Goal: Information Seeking & Learning: Learn about a topic

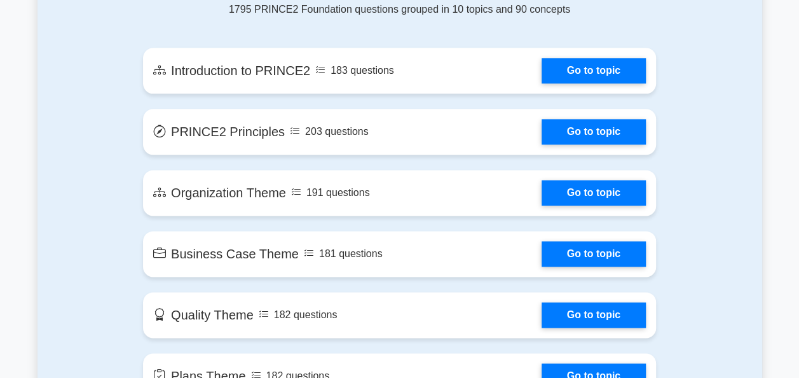
scroll to position [766, 0]
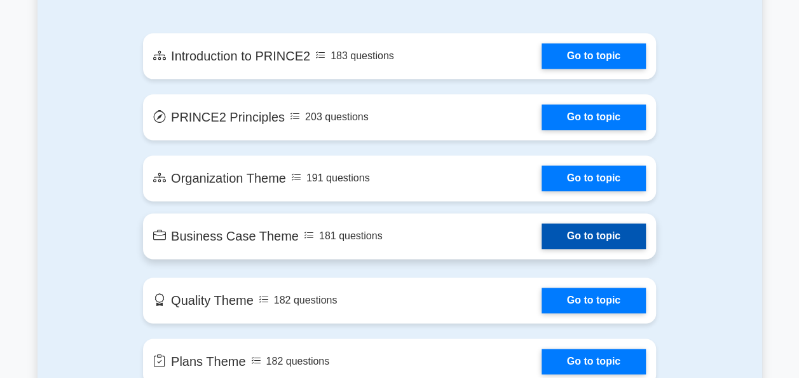
click at [548, 238] on link "Go to topic" at bounding box center [594, 235] width 104 height 25
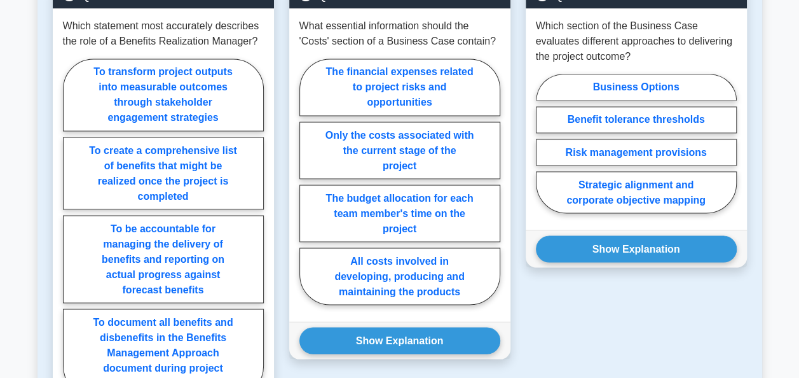
scroll to position [1052, 0]
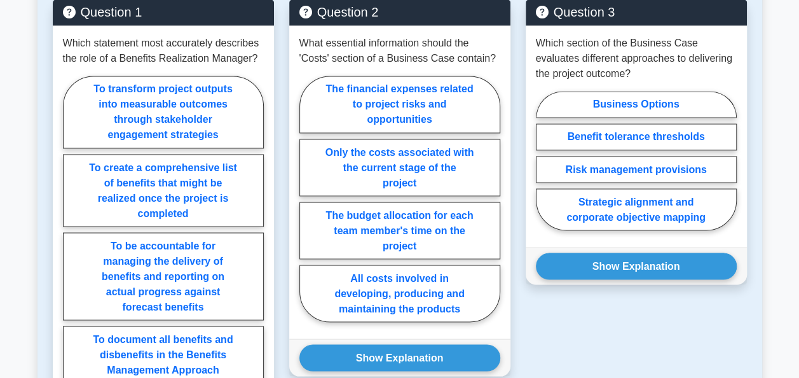
click at [746, 318] on div "Question 3 Which section of the Business Case evaluates different approaches to…" at bounding box center [636, 240] width 236 height 483
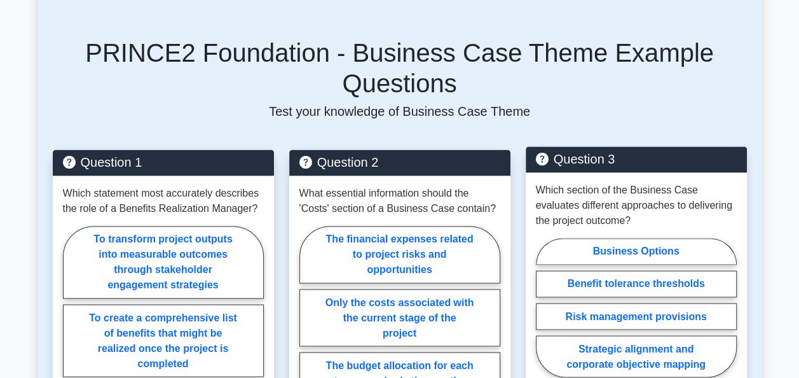
scroll to position [903, 0]
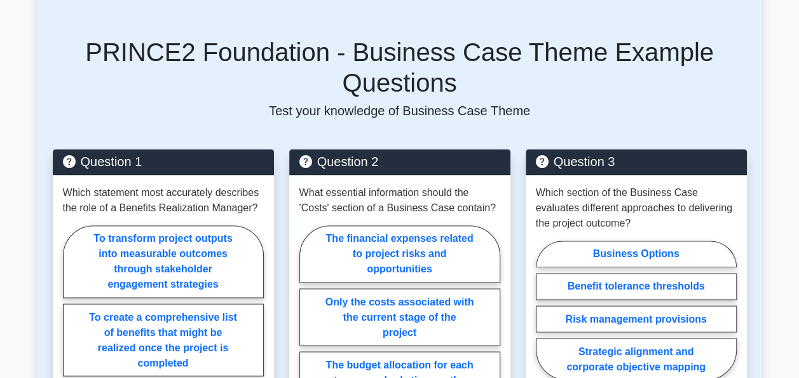
click at [793, 172] on main "Back to PRINCE2 Foundation (PRINCE2 Foundation) Test Flashcards Business Case T…" at bounding box center [399, 148] width 799 height 2021
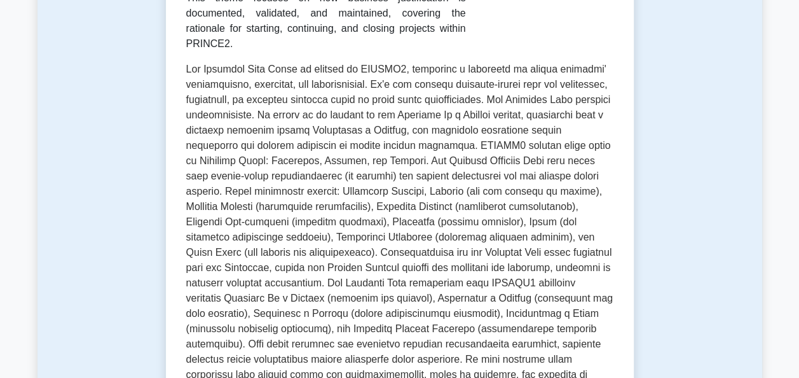
scroll to position [284, 0]
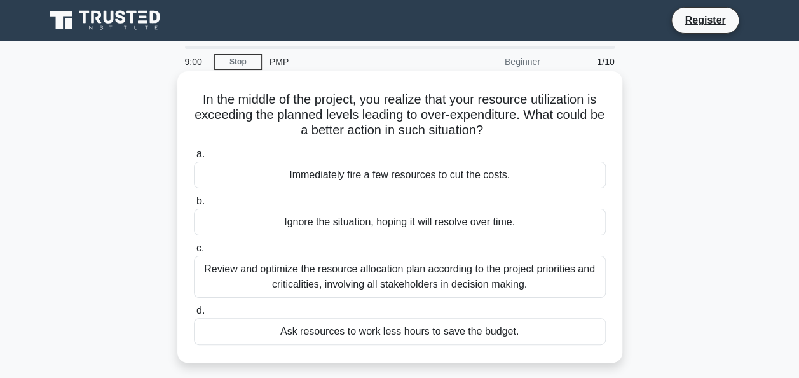
click at [353, 277] on div "Review and optimize the resource allocation plan according to the project prior…" at bounding box center [400, 277] width 412 height 42
click at [194, 252] on input "c. Review and optimize the resource allocation plan according to the project pr…" at bounding box center [194, 248] width 0 height 8
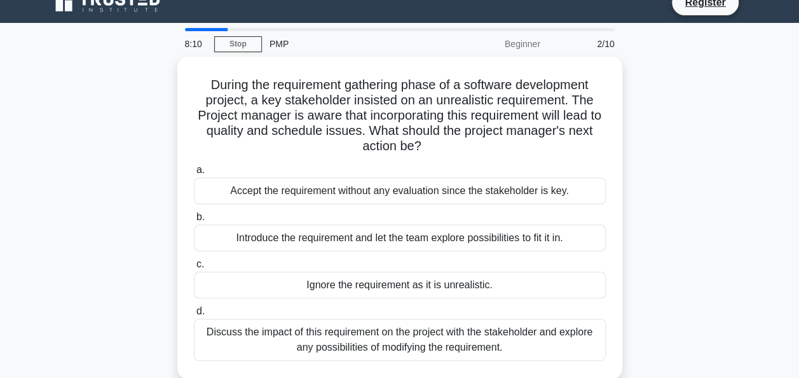
scroll to position [5, 0]
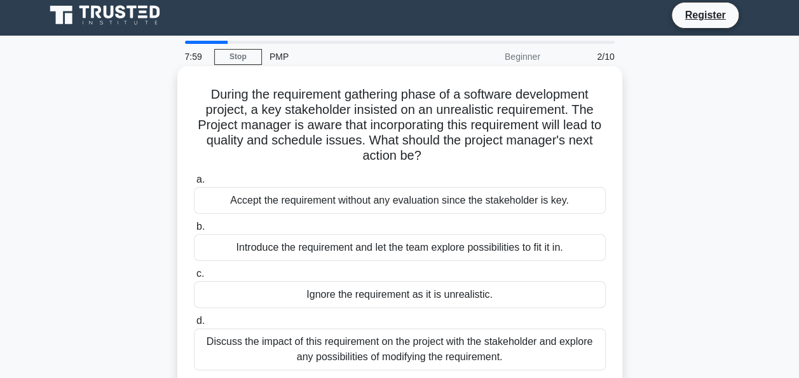
click at [383, 345] on div "Discuss the impact of this requirement on the project with the stakeholder and …" at bounding box center [400, 349] width 412 height 42
click at [194, 325] on input "d. Discuss the impact of this requirement on the project with the stakeholder a…" at bounding box center [194, 321] width 0 height 8
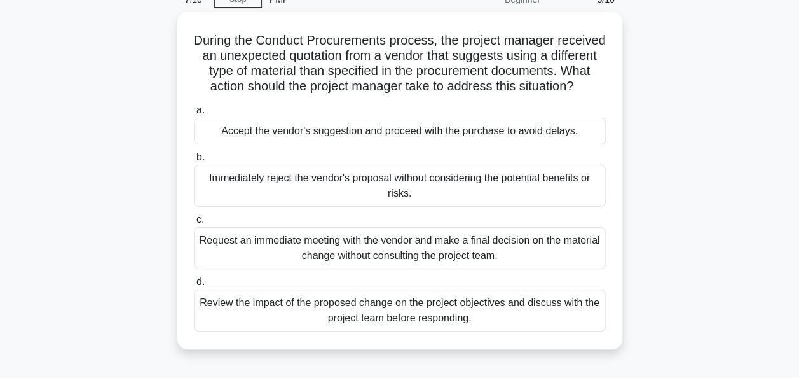
scroll to position [64, 0]
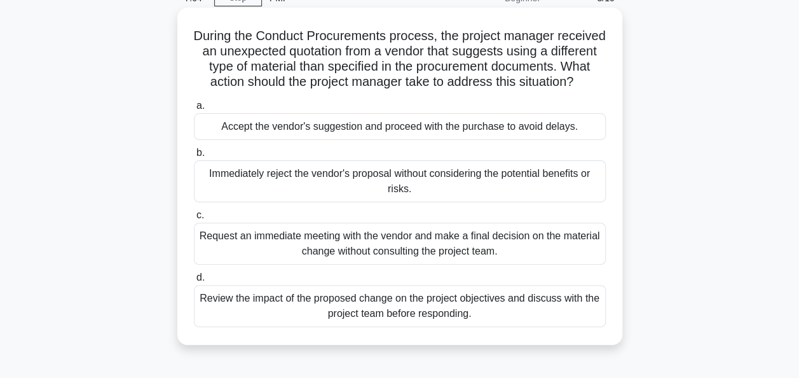
click at [541, 327] on div "Review the impact of the proposed change on the project objectives and discuss …" at bounding box center [400, 306] width 412 height 42
click at [194, 282] on input "d. Review the impact of the proposed change on the project objectives and discu…" at bounding box center [194, 277] width 0 height 8
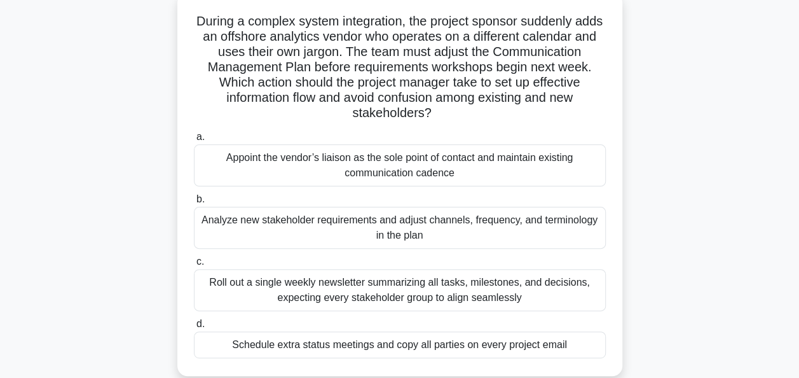
scroll to position [80, 0]
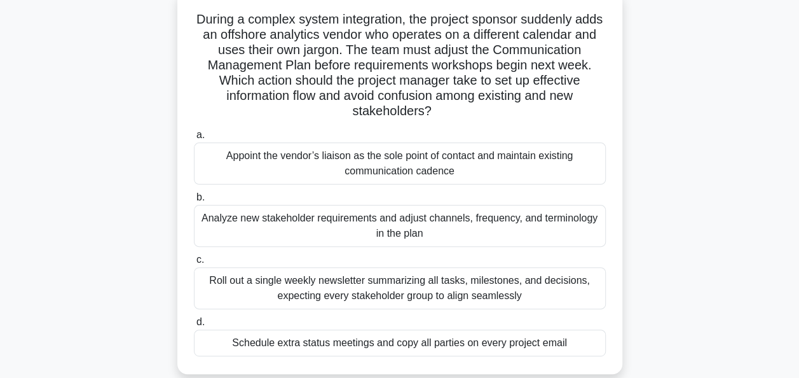
click at [422, 285] on div "Roll out a single weekly newsletter summarizing all tasks, milestones, and deci…" at bounding box center [400, 288] width 412 height 42
click at [194, 264] on input "c. Roll out a single weekly newsletter summarizing all tasks, milestones, and d…" at bounding box center [194, 260] width 0 height 8
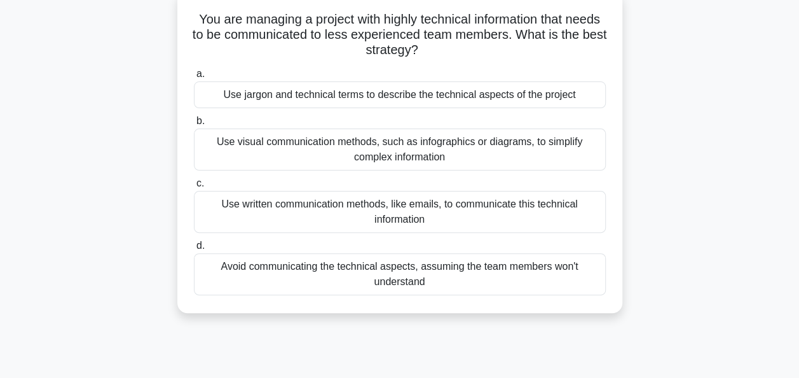
click at [245, 32] on h5 "You are managing a project with highly technical information that needs to be c…" at bounding box center [400, 34] width 414 height 47
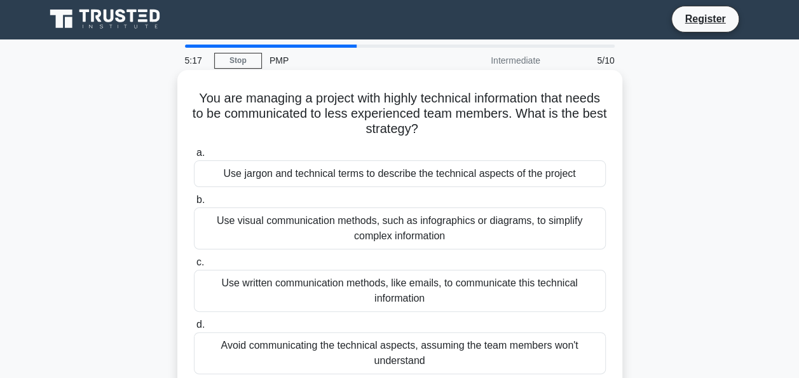
scroll to position [0, 0]
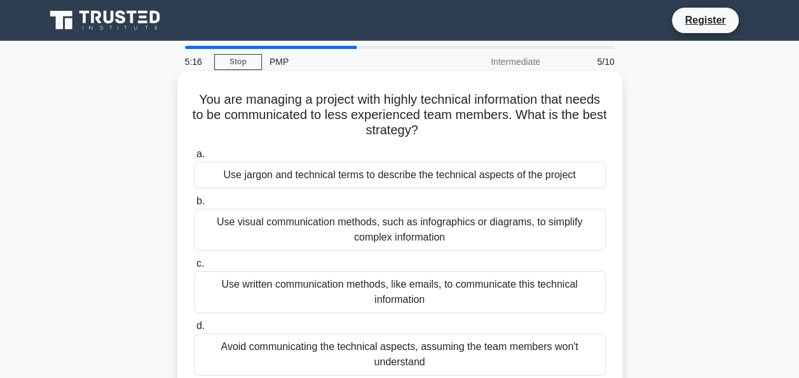
click at [228, 84] on div "You are managing a project with highly technical information that needs to be c…" at bounding box center [399, 231] width 435 height 311
click at [478, 235] on div "Use visual communication methods, such as infographics or diagrams, to simplify…" at bounding box center [400, 230] width 412 height 42
click at [194, 205] on input "b. Use visual communication methods, such as infographics or diagrams, to simpl…" at bounding box center [194, 201] width 0 height 8
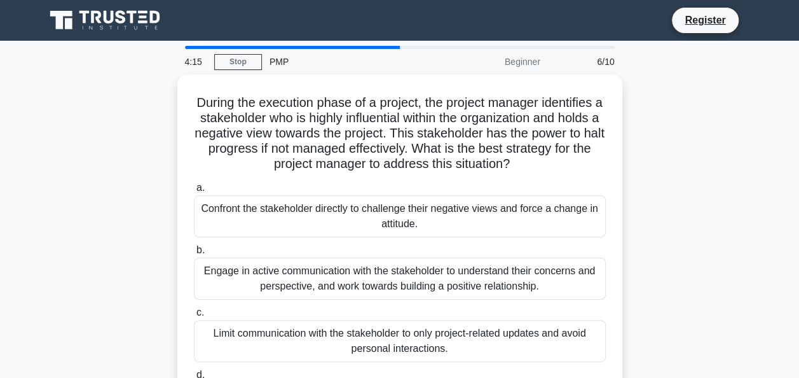
drag, startPoint x: 678, startPoint y: 161, endPoint x: 678, endPoint y: 215, distance: 53.4
click at [678, 215] on div "During the execution phase of a project, the project manager identifies a stake…" at bounding box center [400, 257] width 725 height 367
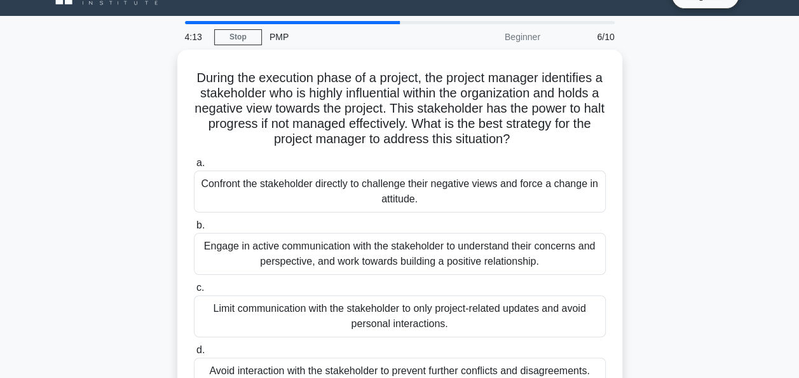
scroll to position [27, 0]
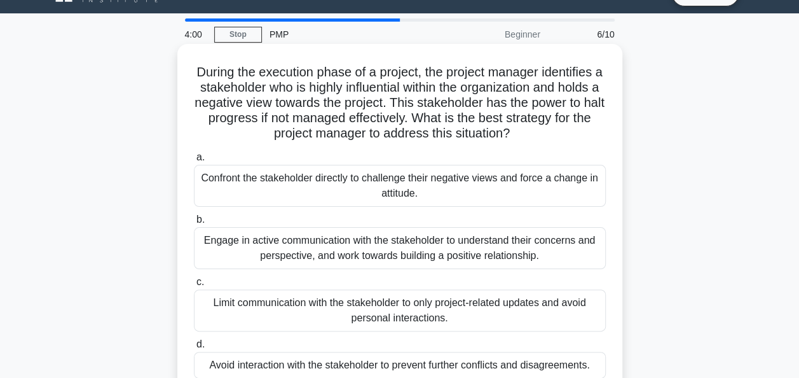
click at [498, 257] on div "Engage in active communication with the stakeholder to understand their concern…" at bounding box center [400, 248] width 412 height 42
click at [194, 224] on input "b. Engage in active communication with the stakeholder to understand their conc…" at bounding box center [194, 219] width 0 height 8
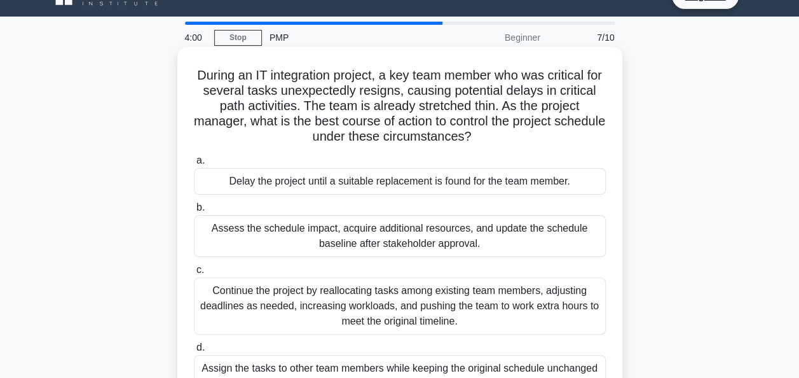
scroll to position [0, 0]
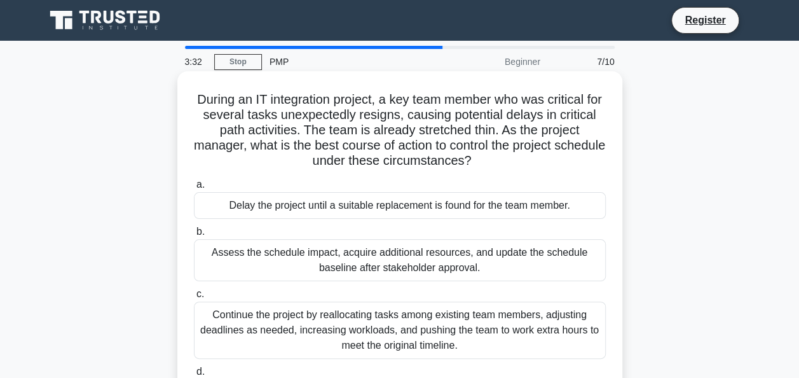
click at [601, 158] on h5 "During an IT integration project, a key team member who was critical for severa…" at bounding box center [400, 131] width 414 height 78
click at [606, 121] on h5 "During an IT integration project, a key team member who was critical for severa…" at bounding box center [400, 131] width 414 height 78
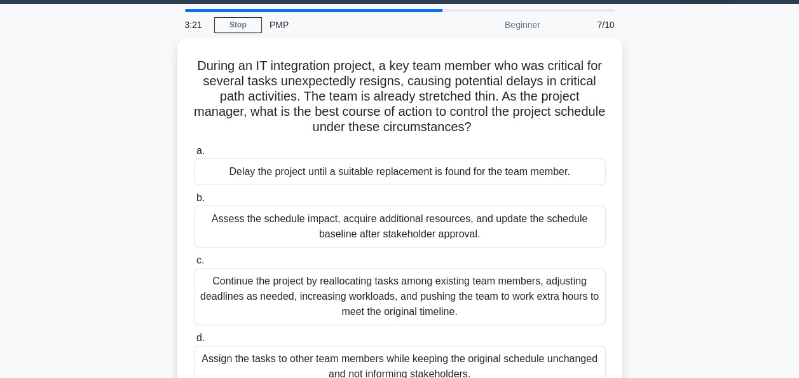
scroll to position [39, 0]
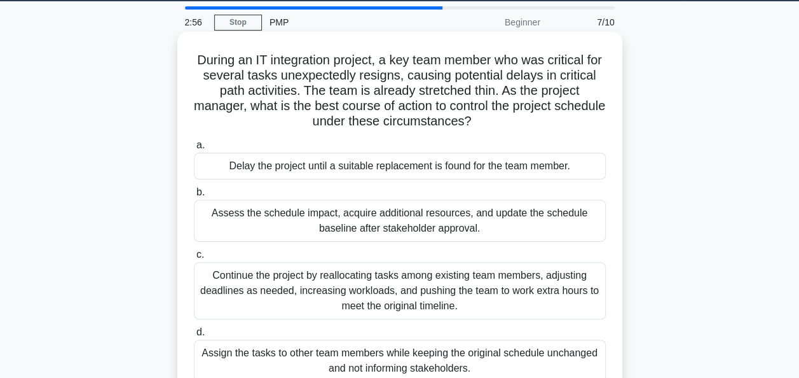
click at [465, 302] on div "Continue the project by reallocating tasks among existing team members, adjusti…" at bounding box center [400, 290] width 412 height 57
click at [194, 259] on input "c. Continue the project by reallocating tasks among existing team members, adju…" at bounding box center [194, 254] width 0 height 8
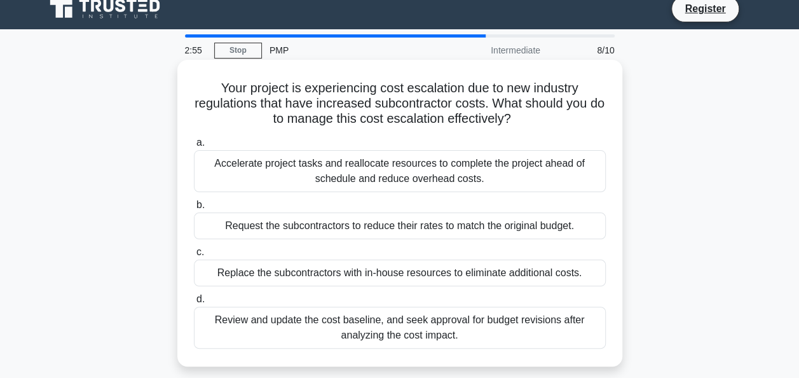
scroll to position [0, 0]
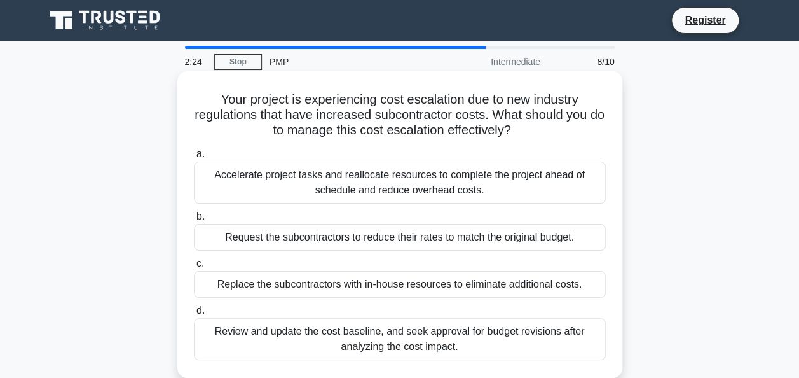
click at [307, 286] on div "Replace the subcontractors with in-house resources to eliminate additional cost…" at bounding box center [400, 284] width 412 height 27
click at [194, 268] on input "c. Replace the subcontractors with in-house resources to eliminate additional c…" at bounding box center [194, 263] width 0 height 8
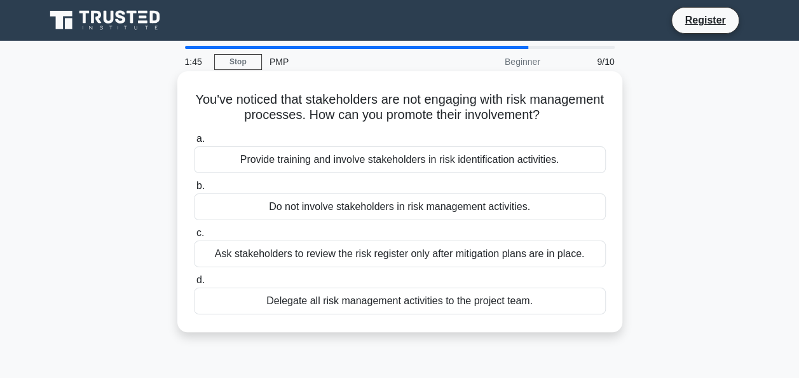
click at [337, 160] on div "Provide training and involve stakeholders in risk identification activities." at bounding box center [400, 159] width 412 height 27
click at [194, 143] on input "a. Provide training and involve stakeholders in risk identification activities." at bounding box center [194, 139] width 0 height 8
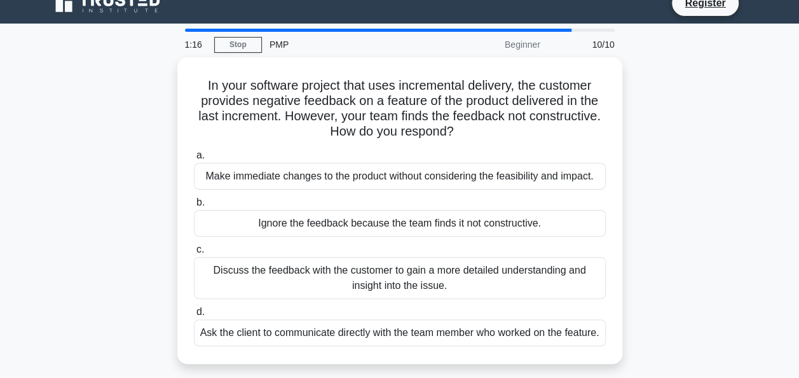
scroll to position [30, 0]
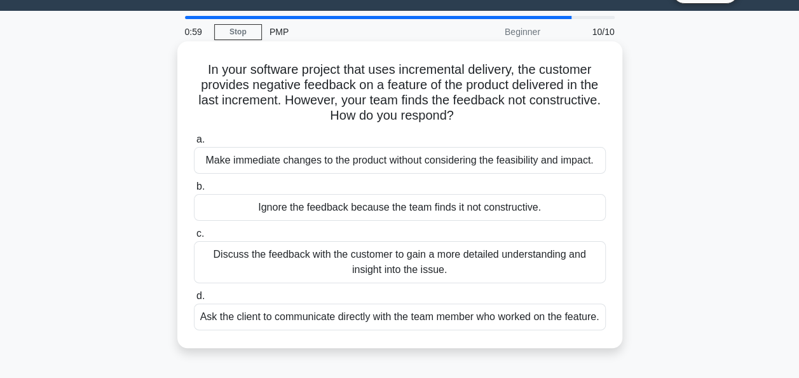
click at [516, 264] on div "Discuss the feedback with the customer to gain a more detailed understanding an…" at bounding box center [400, 262] width 412 height 42
click at [194, 238] on input "c. Discuss the feedback with the customer to gain a more detailed understanding…" at bounding box center [194, 233] width 0 height 8
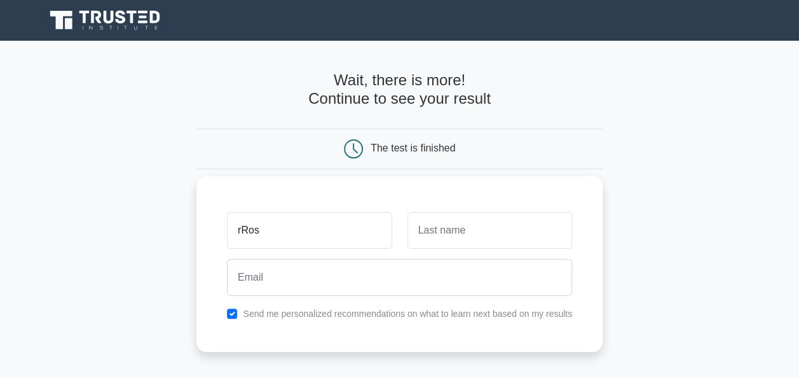
click at [240, 230] on input "rRos" at bounding box center [309, 230] width 165 height 37
click at [256, 235] on input "Ros" at bounding box center [309, 230] width 165 height 37
type input "[PERSON_NAME]"
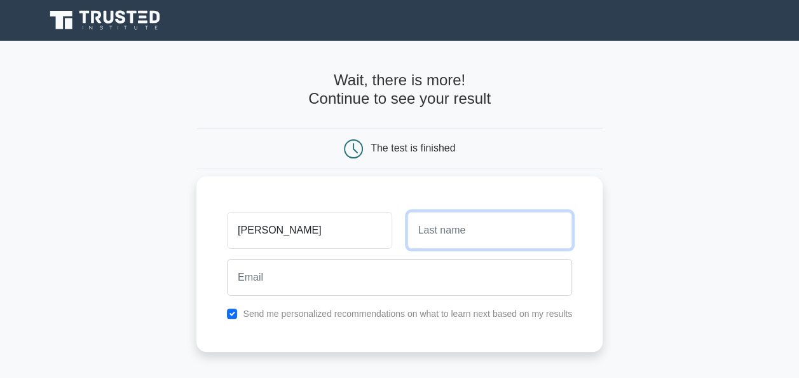
click at [439, 240] on input "text" at bounding box center [489, 230] width 165 height 37
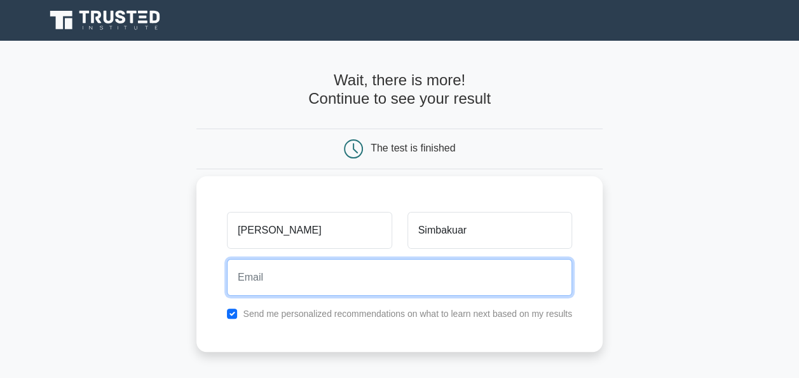
click at [378, 273] on input "email" at bounding box center [399, 277] width 345 height 37
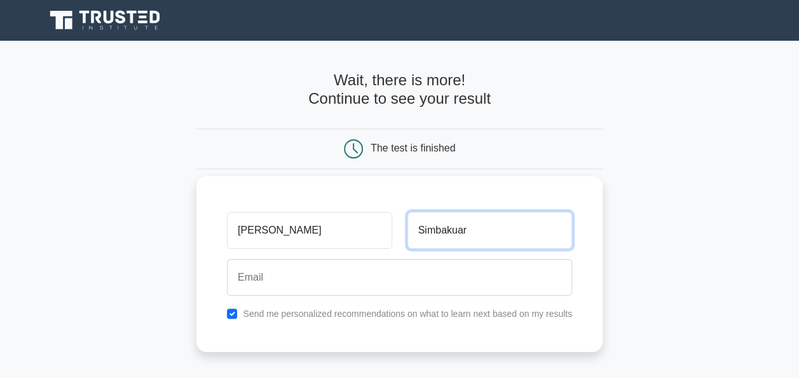
click at [474, 239] on input "Simbakuar" at bounding box center [489, 230] width 165 height 37
type input "Simbakua"
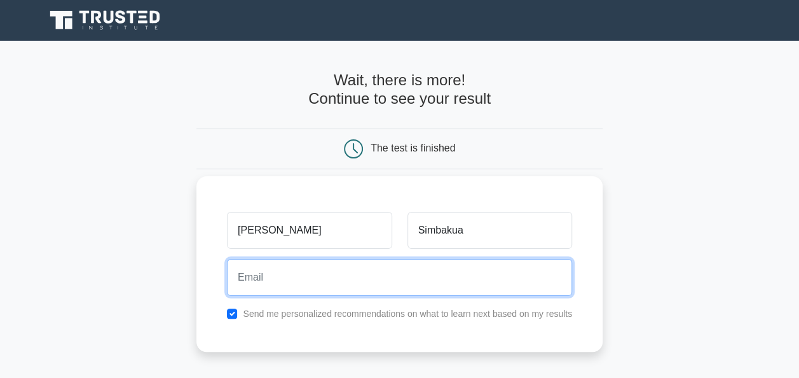
click at [242, 273] on input "email" at bounding box center [399, 277] width 345 height 37
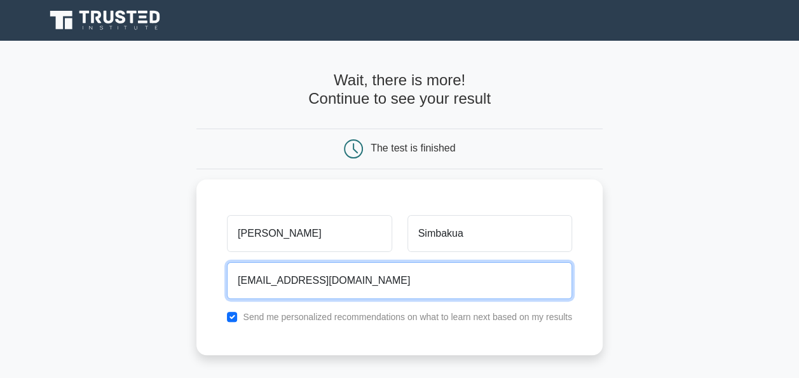
type input "rsimbakua@gmail.com"
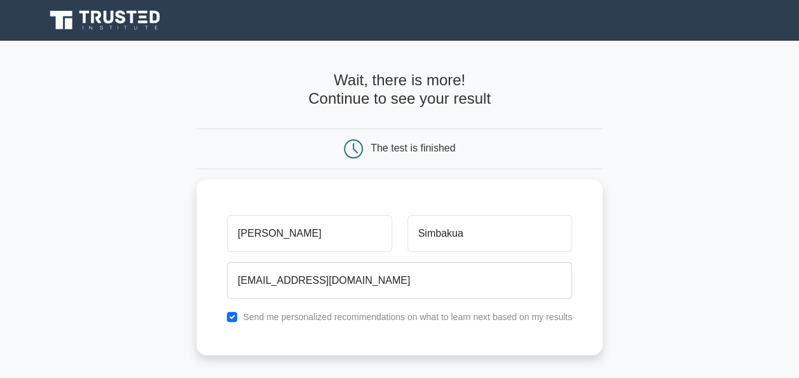
click at [511, 154] on div "The test is finished" at bounding box center [399, 148] width 271 height 19
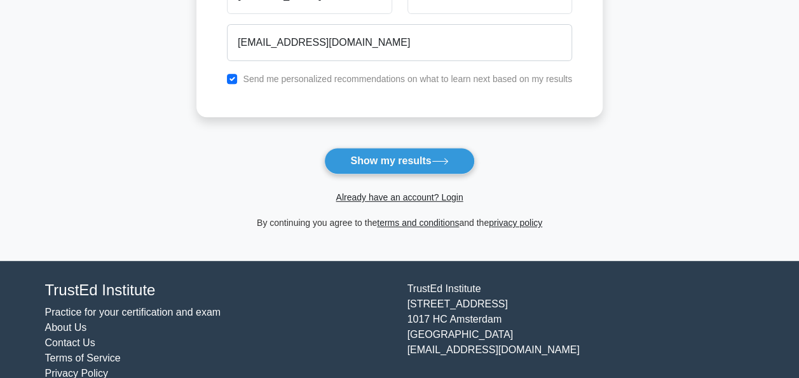
scroll to position [239, 0]
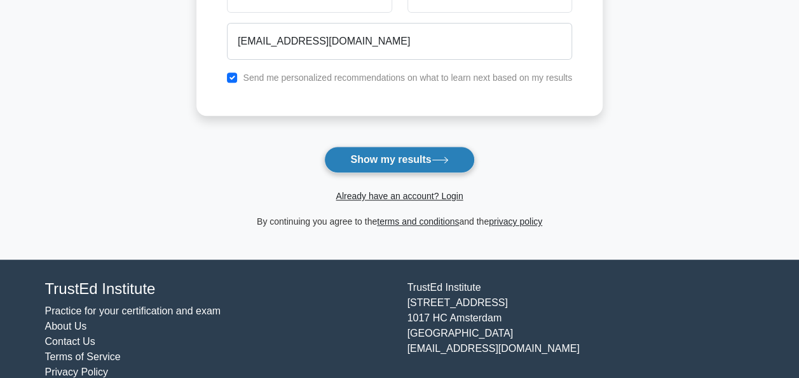
click at [365, 160] on button "Show my results" at bounding box center [399, 159] width 150 height 27
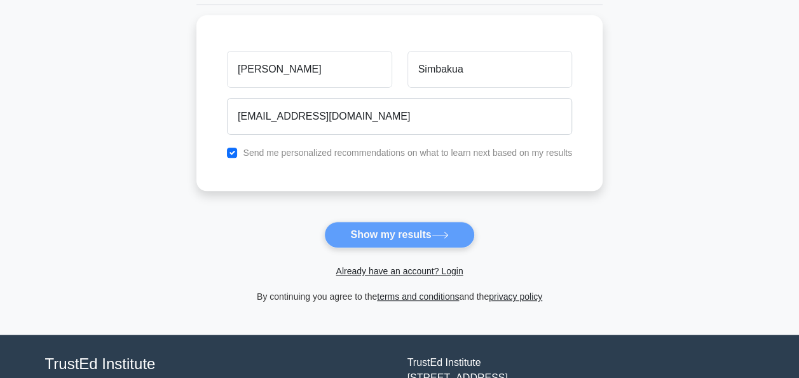
scroll to position [163, 0]
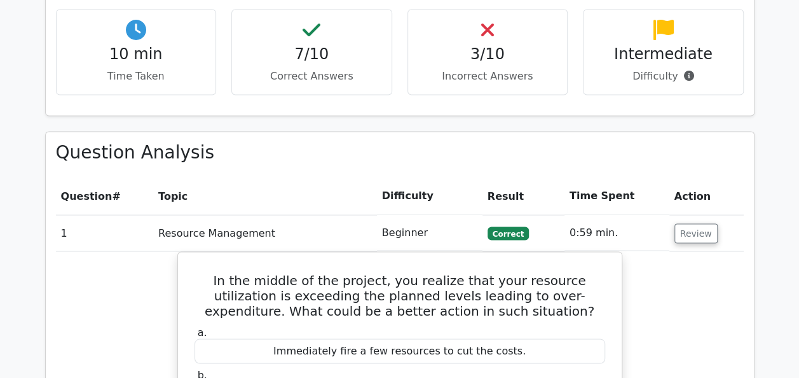
scroll to position [1001, 0]
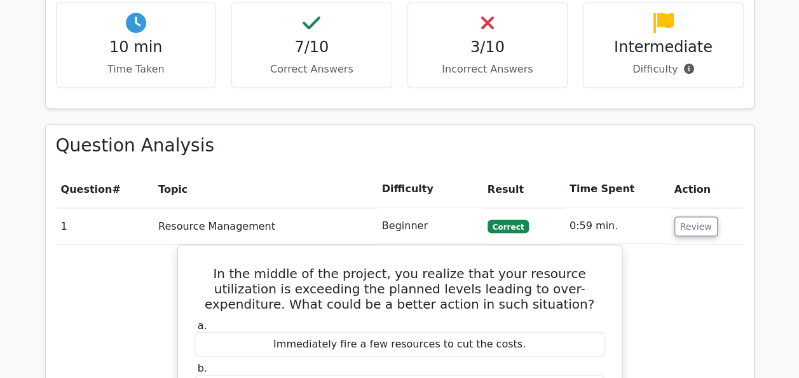
drag, startPoint x: 796, startPoint y: 160, endPoint x: 797, endPoint y: 170, distance: 10.2
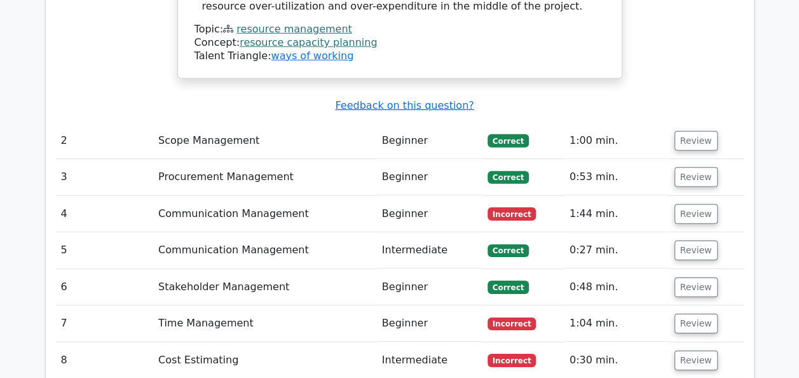
scroll to position [1866, 0]
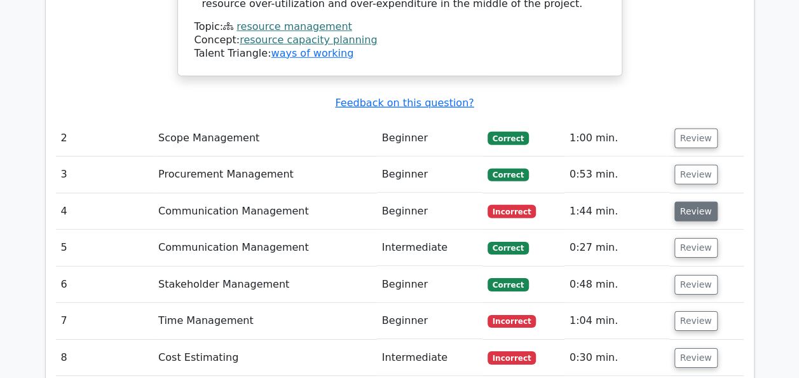
click at [692, 202] on button "Review" at bounding box center [695, 212] width 43 height 20
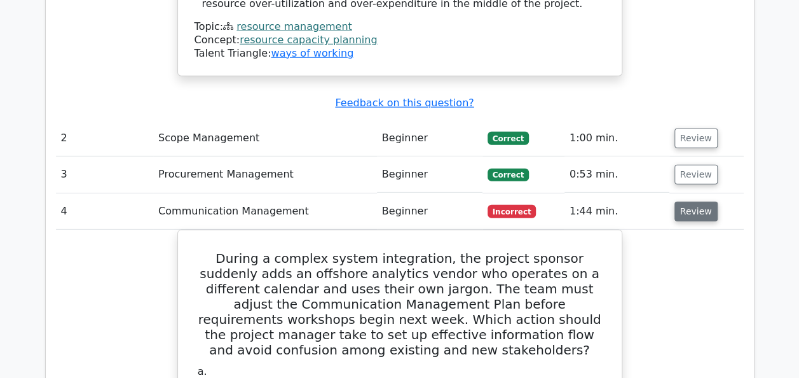
click at [685, 202] on button "Review" at bounding box center [695, 212] width 43 height 20
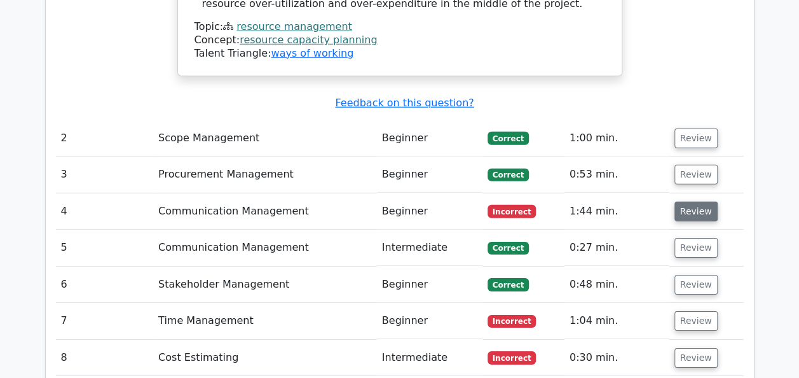
click at [685, 202] on button "Review" at bounding box center [695, 212] width 43 height 20
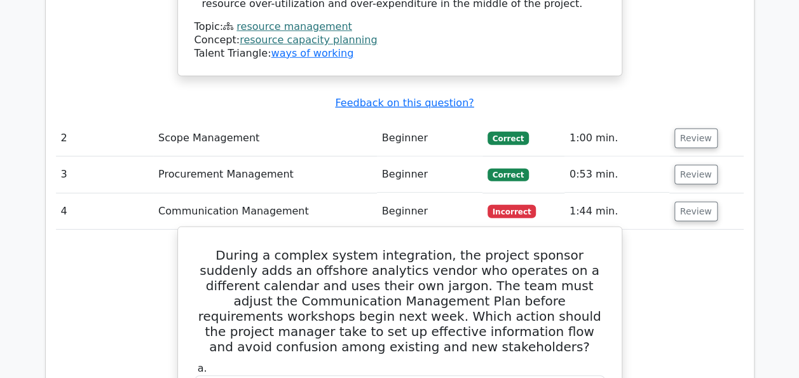
click at [331, 247] on h5 "During a complex system integration, the project sponsor suddenly adds an offsh…" at bounding box center [399, 300] width 413 height 107
click at [416, 247] on h5 "During a complex system integration, the project sponsor suddenly adds an offsh…" at bounding box center [399, 300] width 413 height 107
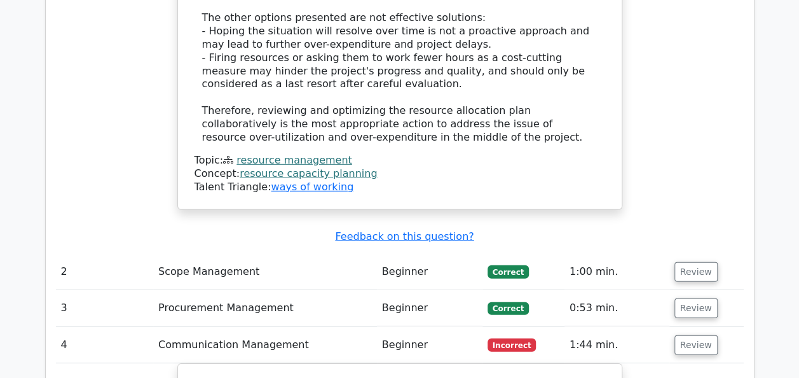
scroll to position [1727, 0]
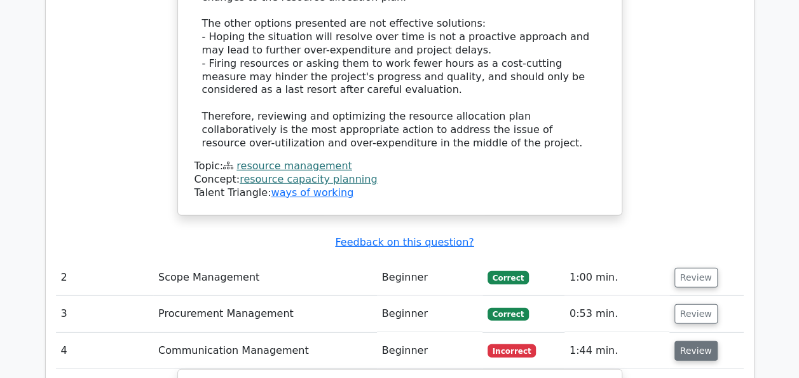
click at [689, 341] on button "Review" at bounding box center [695, 351] width 43 height 20
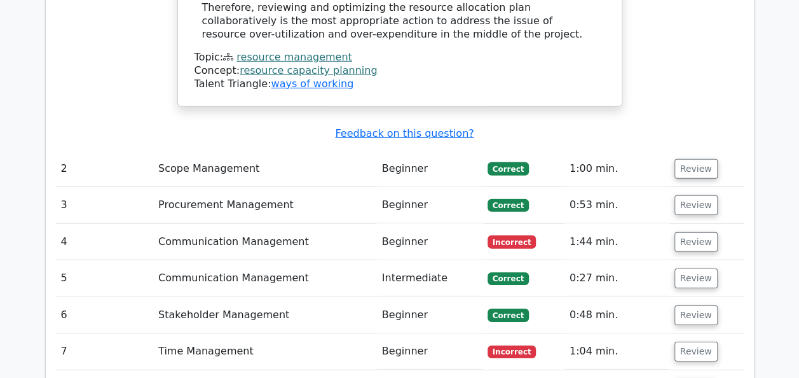
scroll to position [1866, 0]
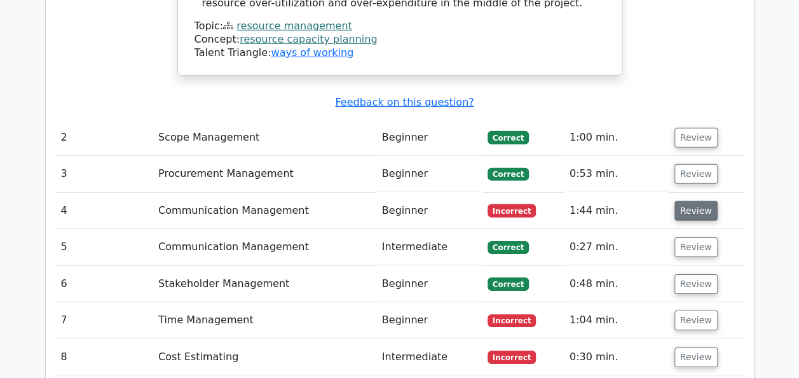
click at [689, 201] on button "Review" at bounding box center [695, 211] width 43 height 20
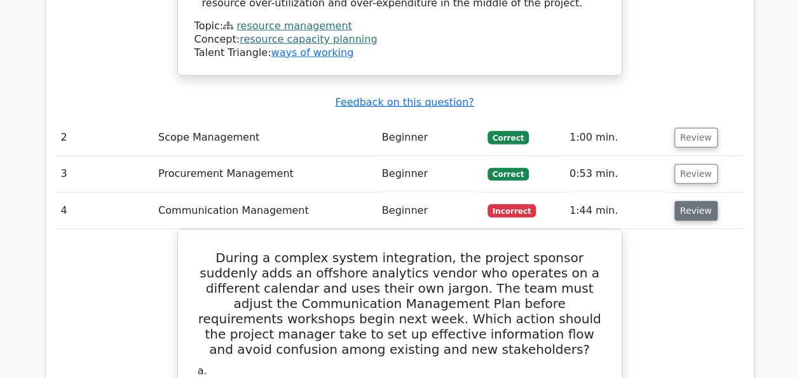
click at [689, 201] on button "Review" at bounding box center [695, 211] width 43 height 20
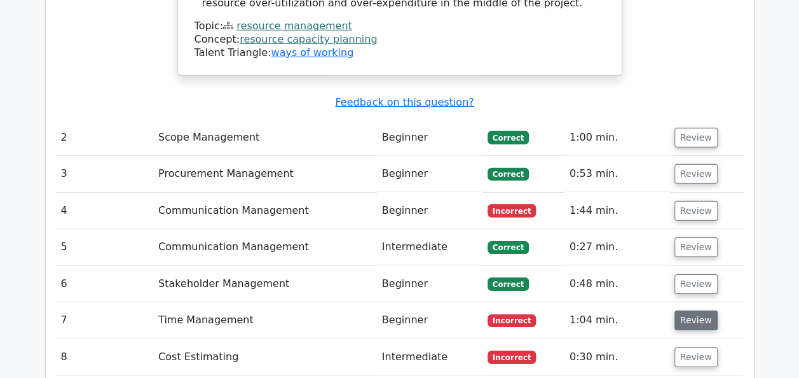
click at [681, 310] on button "Review" at bounding box center [695, 320] width 43 height 20
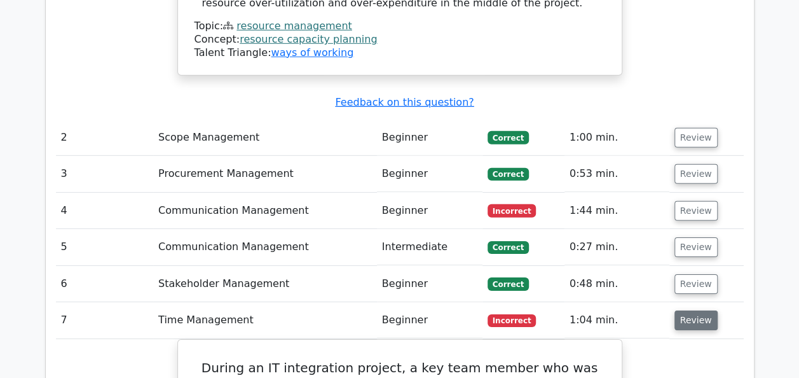
click at [680, 310] on button "Review" at bounding box center [695, 320] width 43 height 20
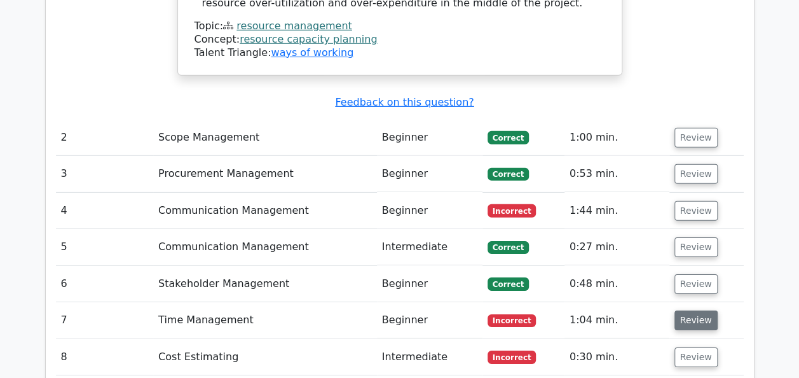
click at [680, 310] on button "Review" at bounding box center [695, 320] width 43 height 20
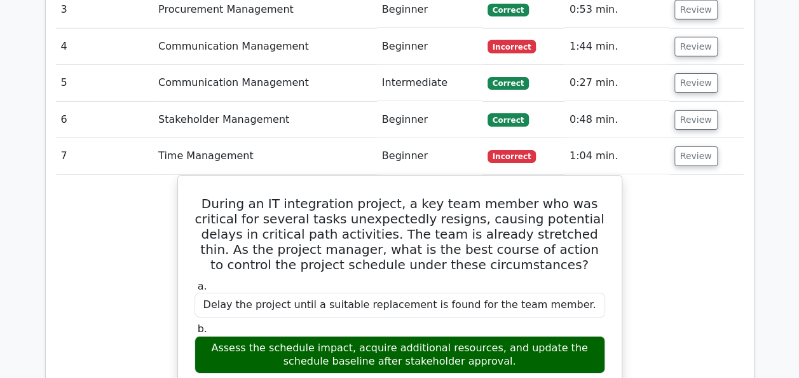
scroll to position [2032, 0]
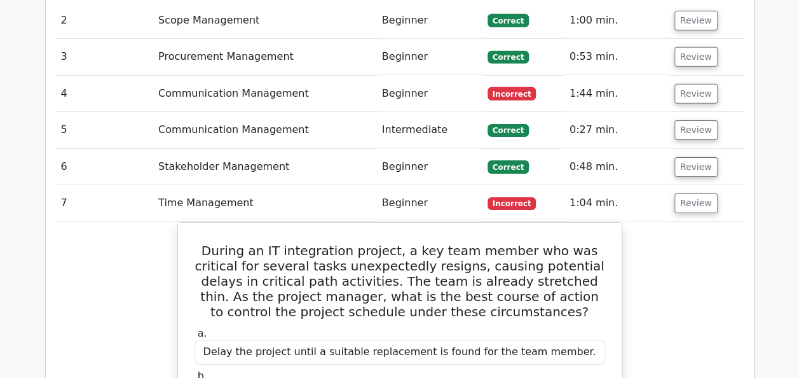
scroll to position [1962, 0]
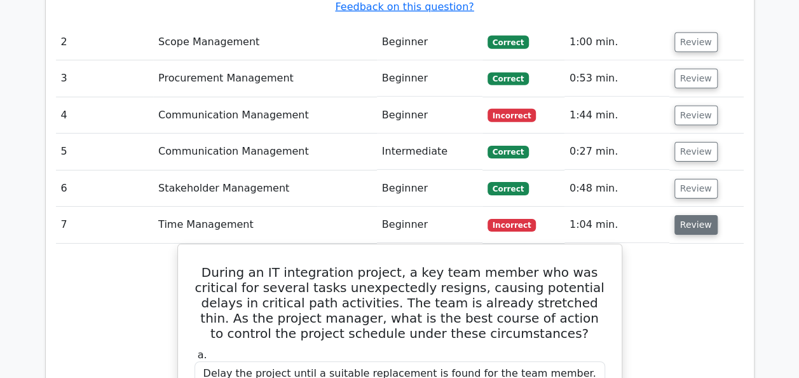
click at [695, 215] on button "Review" at bounding box center [695, 225] width 43 height 20
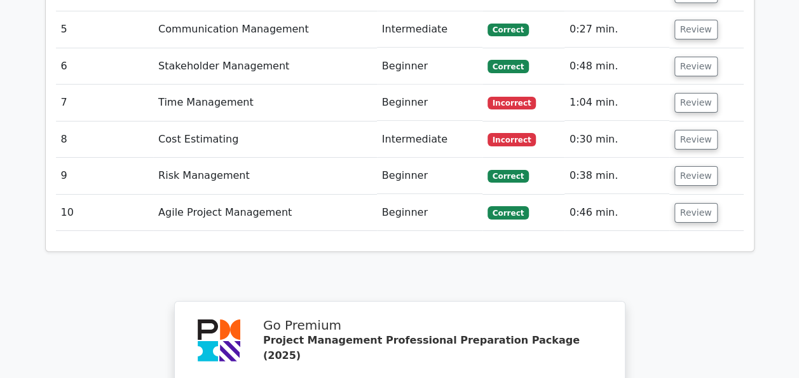
scroll to position [2099, 0]
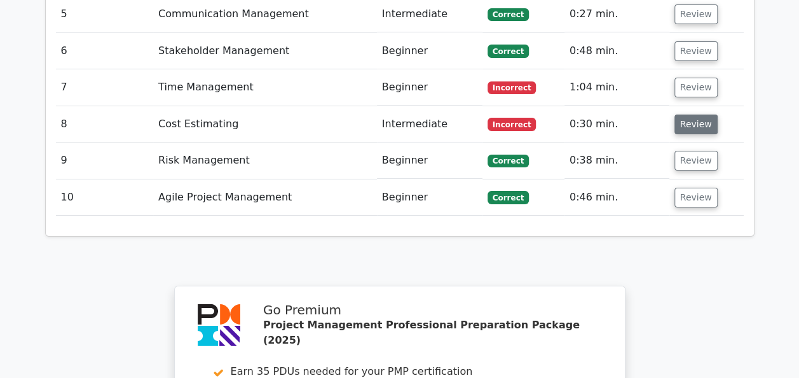
click at [694, 114] on button "Review" at bounding box center [695, 124] width 43 height 20
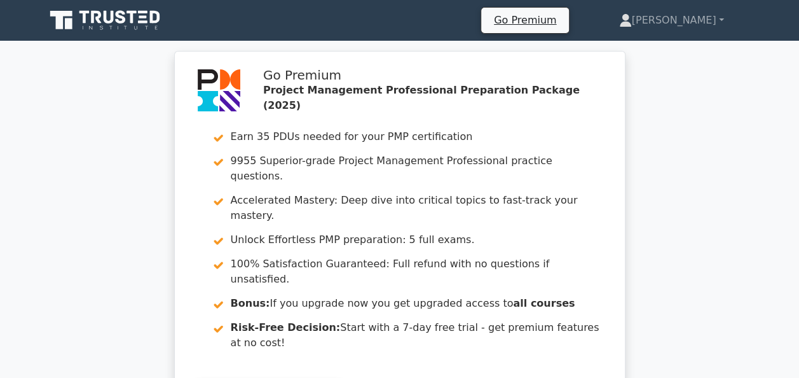
scroll to position [599, 0]
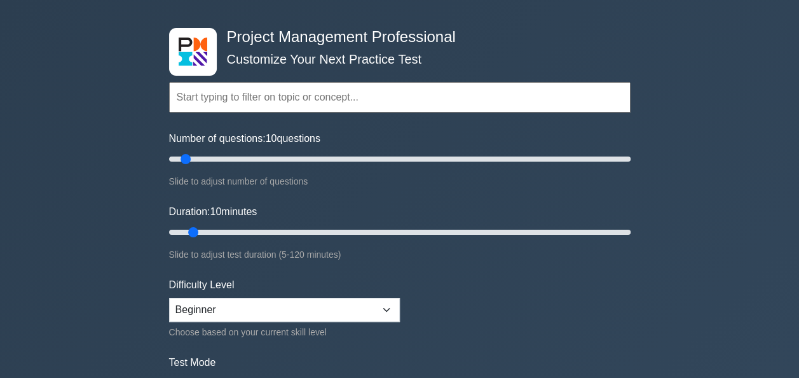
scroll to position [47, 0]
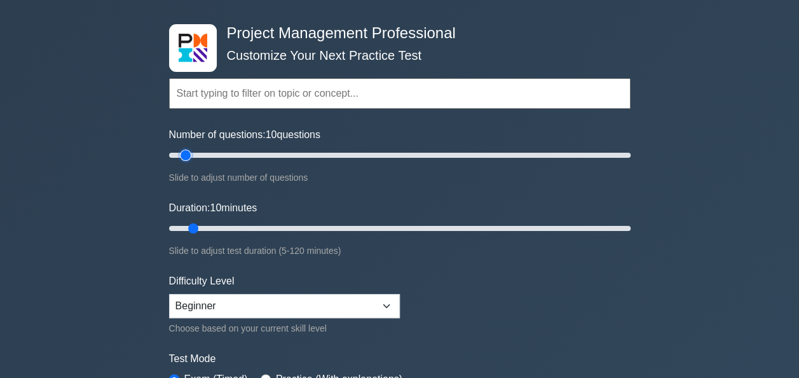
click at [186, 156] on input "Number of questions: 10 questions" at bounding box center [400, 154] width 462 height 15
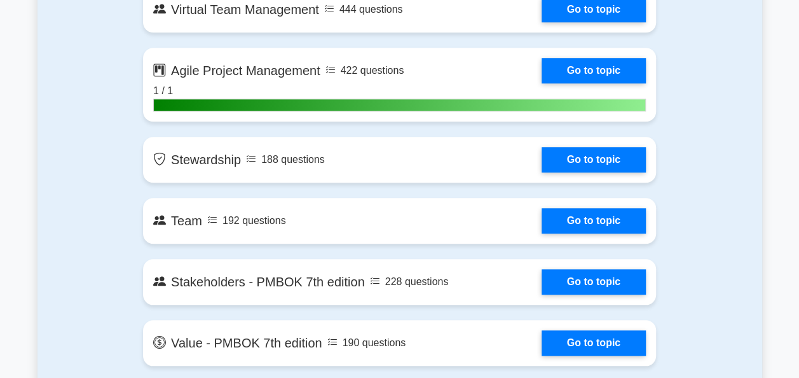
scroll to position [2897, 0]
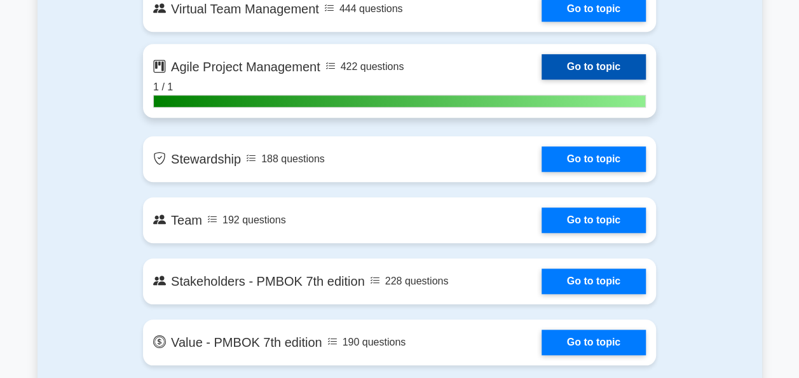
click at [542, 73] on link "Go to topic" at bounding box center [594, 66] width 104 height 25
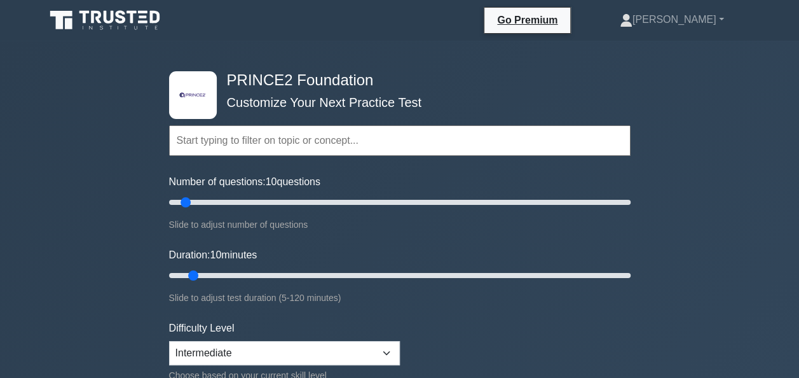
click at [219, 141] on input "text" at bounding box center [400, 140] width 462 height 31
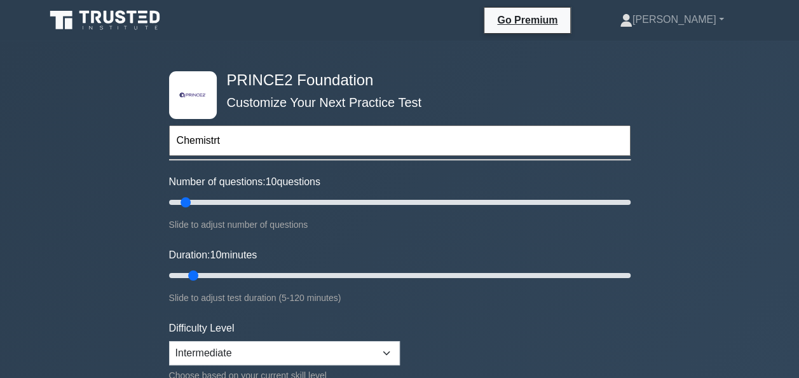
type input "Chemistrt"
